Goal: Leave review/rating: Leave review/rating

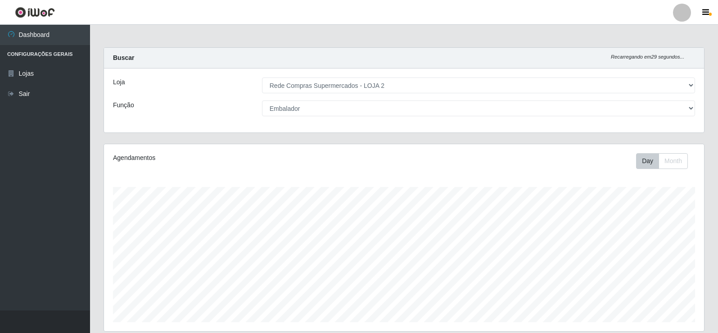
select select "161"
select select "1"
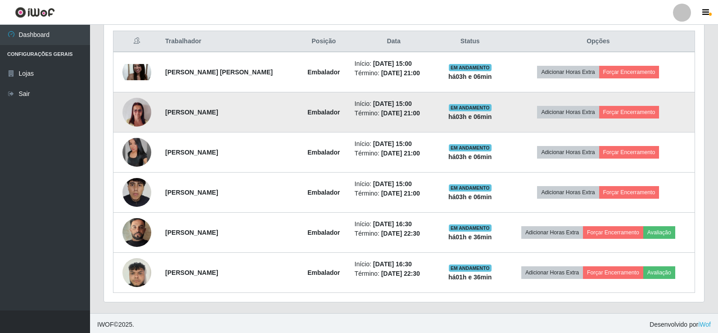
scroll to position [345, 0]
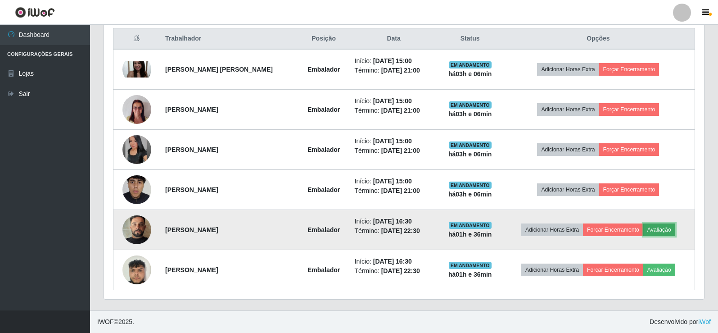
click at [660, 227] on button "Avaliação" at bounding box center [659, 229] width 32 height 13
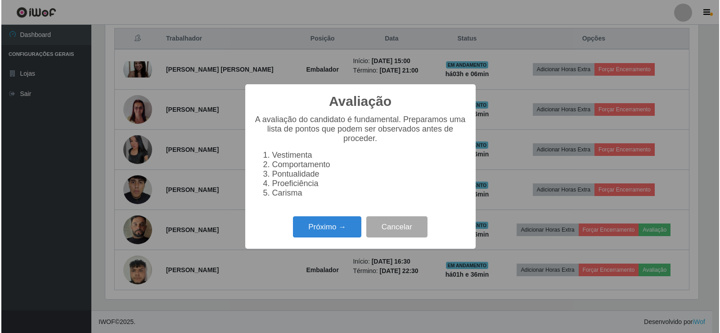
scroll to position [187, 596]
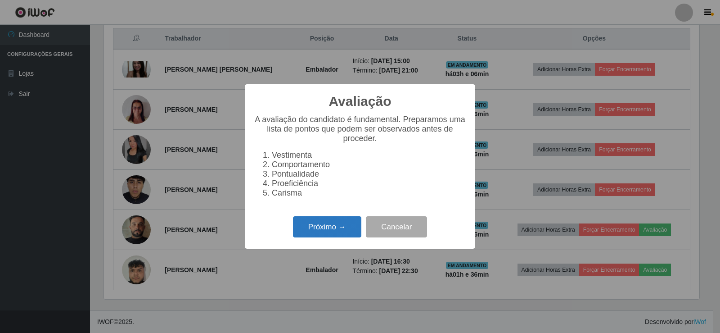
click at [345, 233] on button "Próximo →" at bounding box center [327, 226] width 68 height 21
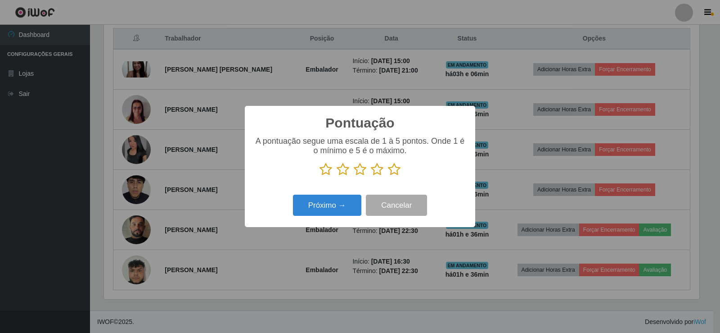
scroll to position [450015, 449606]
click at [394, 172] on icon at bounding box center [394, 170] width 13 height 14
click at [388, 176] on input "radio" at bounding box center [388, 176] width 0 height 0
click at [347, 200] on button "Próximo →" at bounding box center [327, 204] width 68 height 21
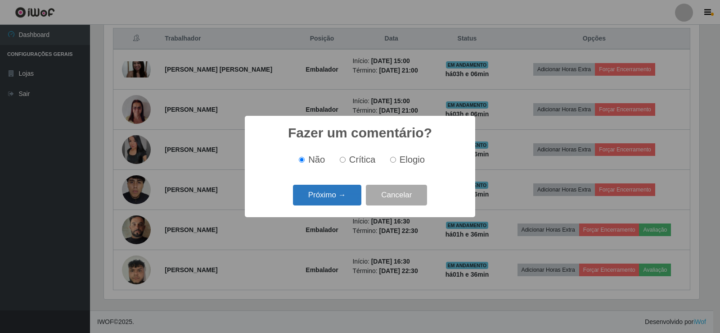
click at [347, 201] on button "Próximo →" at bounding box center [327, 195] width 68 height 21
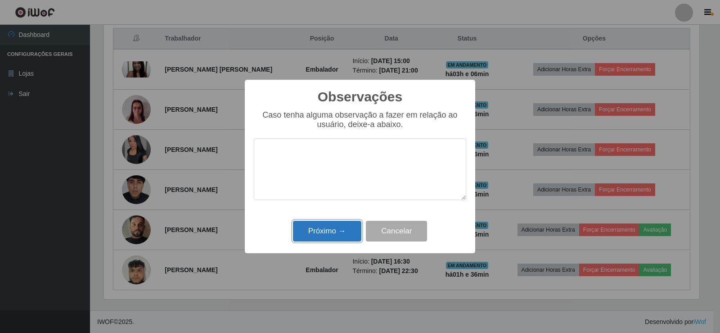
click at [354, 236] on button "Próximo →" at bounding box center [327, 231] width 68 height 21
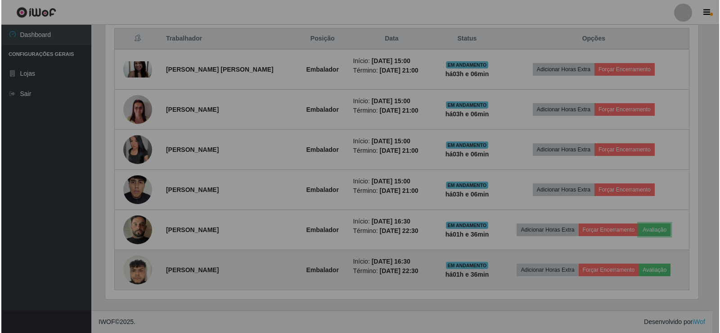
scroll to position [187, 600]
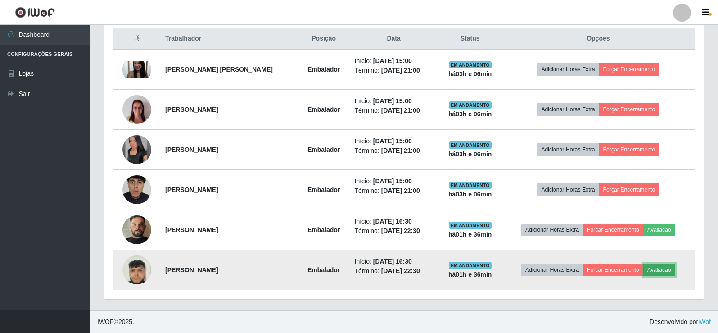
click at [668, 271] on button "Avaliação" at bounding box center [659, 269] width 32 height 13
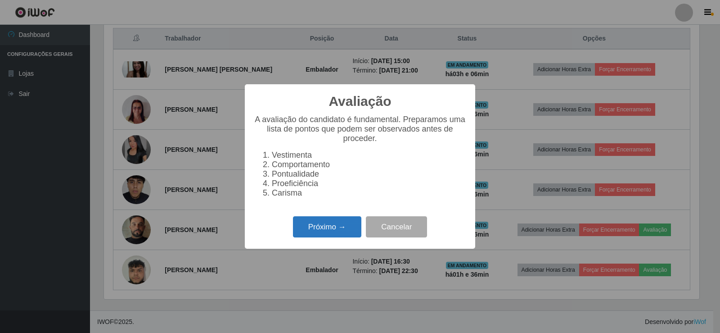
click at [323, 227] on button "Próximo →" at bounding box center [327, 226] width 68 height 21
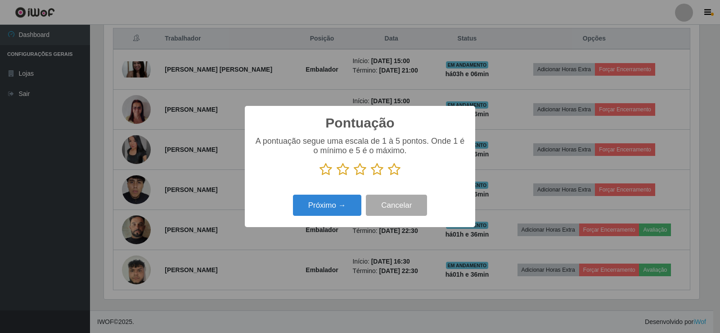
scroll to position [450015, 449606]
click at [395, 174] on icon at bounding box center [394, 170] width 13 height 14
click at [388, 176] on input "radio" at bounding box center [388, 176] width 0 height 0
click at [323, 205] on button "Próximo →" at bounding box center [327, 204] width 68 height 21
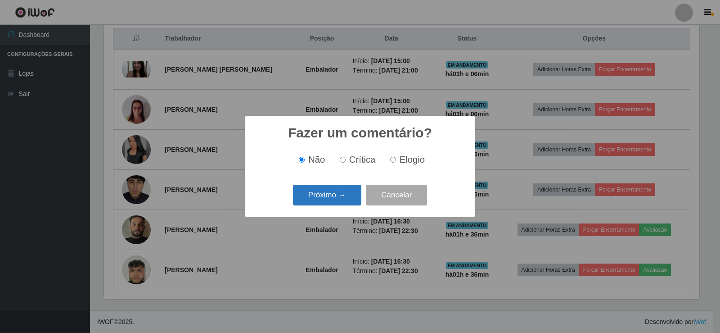
click at [325, 192] on button "Próximo →" at bounding box center [327, 195] width 68 height 21
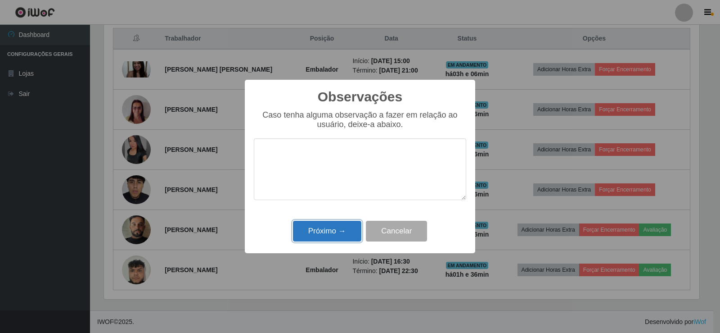
click at [334, 223] on button "Próximo →" at bounding box center [327, 231] width 68 height 21
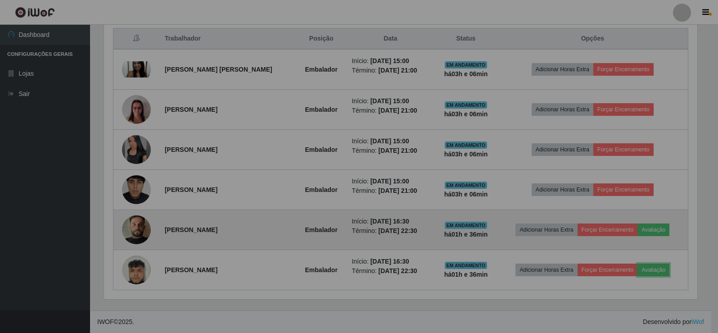
scroll to position [187, 600]
